Goal: Information Seeking & Learning: Find specific fact

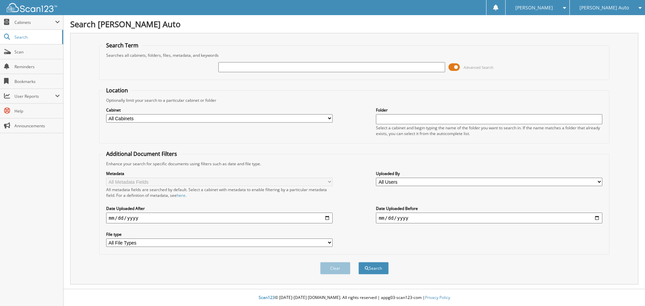
click at [420, 73] on div at bounding box center [331, 66] width 226 height 11
click at [422, 67] on input "text" at bounding box center [331, 67] width 226 height 10
type input "1T25679B"
click at [359, 262] on button "Search" at bounding box center [374, 268] width 30 height 12
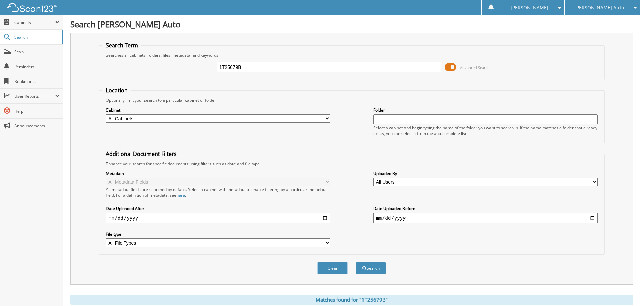
click at [451, 67] on span at bounding box center [450, 67] width 11 height 10
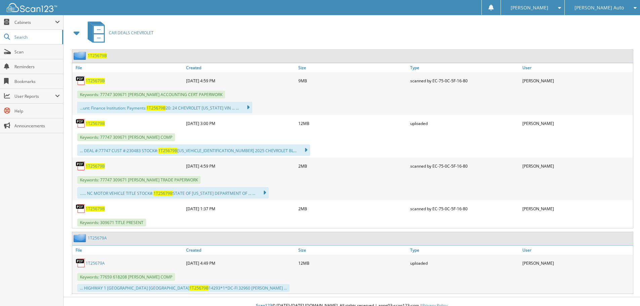
scroll to position [125, 0]
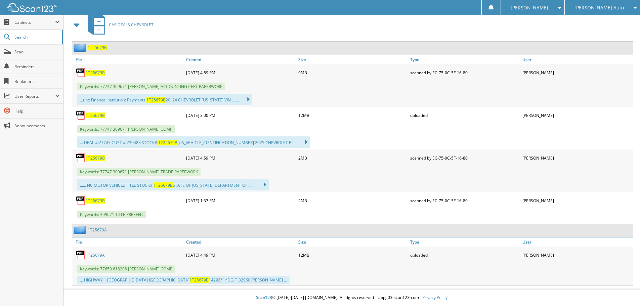
click at [94, 201] on span "1T25679B" at bounding box center [95, 201] width 19 height 6
